Goal: Information Seeking & Learning: Compare options

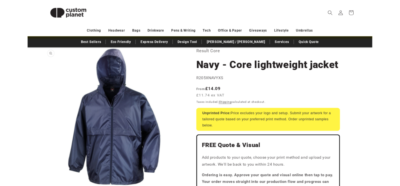
scroll to position [32, 0]
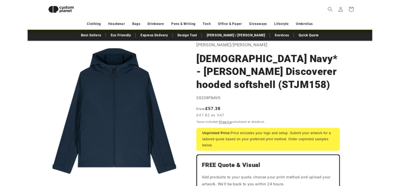
scroll to position [30, 0]
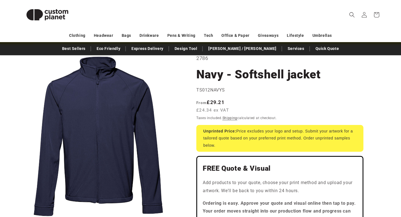
scroll to position [33, 0]
